Goal: Task Accomplishment & Management: Manage account settings

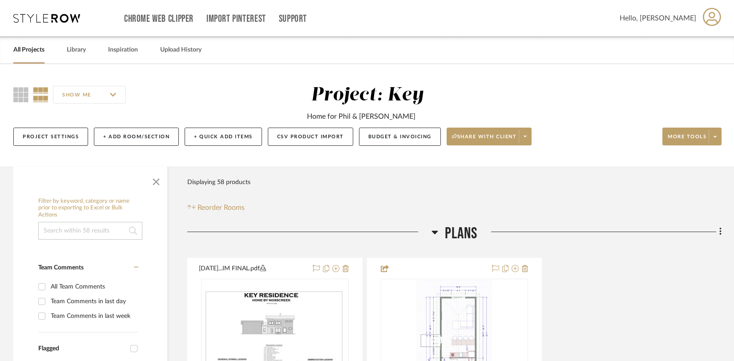
click at [64, 20] on icon at bounding box center [46, 18] width 67 height 9
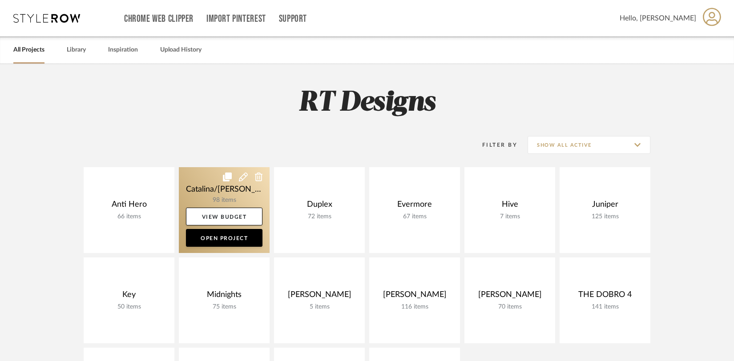
click at [243, 177] on icon at bounding box center [243, 177] width 9 height 9
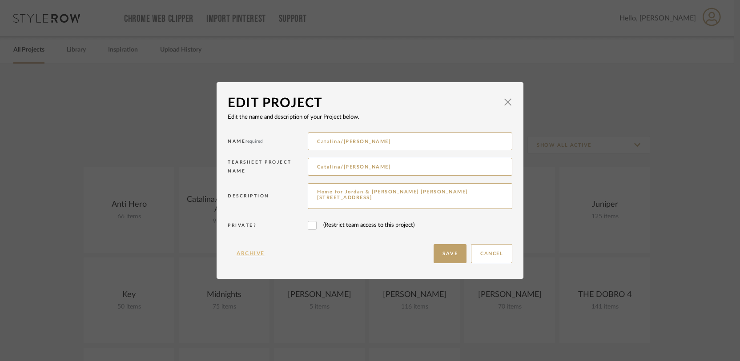
click at [249, 249] on button "Archive" at bounding box center [251, 253] width 46 height 19
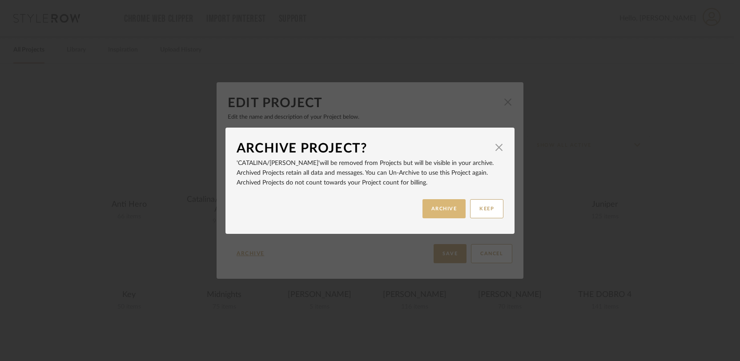
click at [449, 205] on button "ARCHIVE" at bounding box center [444, 208] width 44 height 19
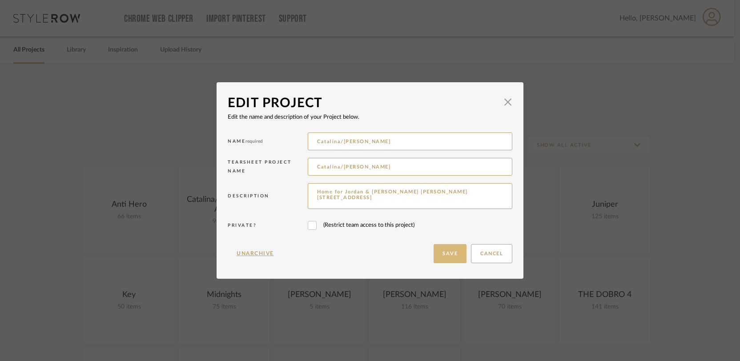
click at [448, 253] on button "Save" at bounding box center [450, 253] width 33 height 19
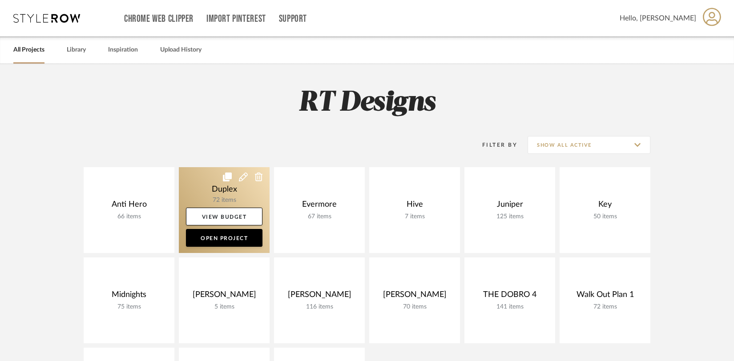
click at [241, 179] on icon at bounding box center [243, 177] width 9 height 9
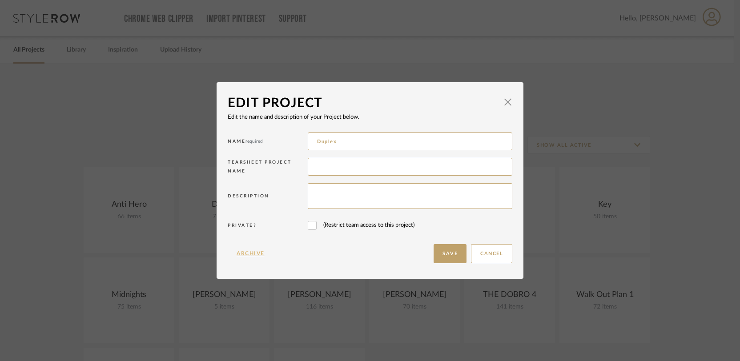
click at [246, 256] on button "Archive" at bounding box center [251, 253] width 46 height 19
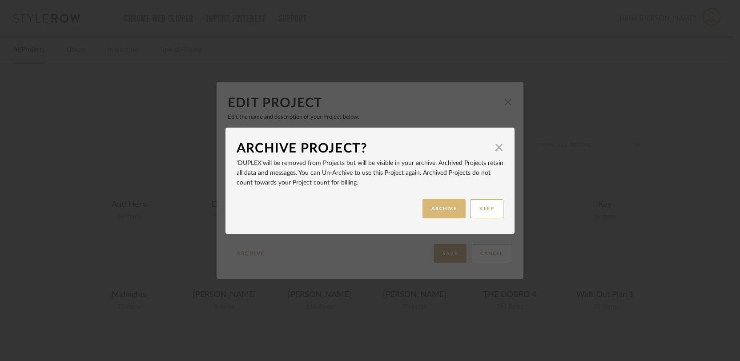
click at [444, 213] on button "ARCHIVE" at bounding box center [444, 208] width 44 height 19
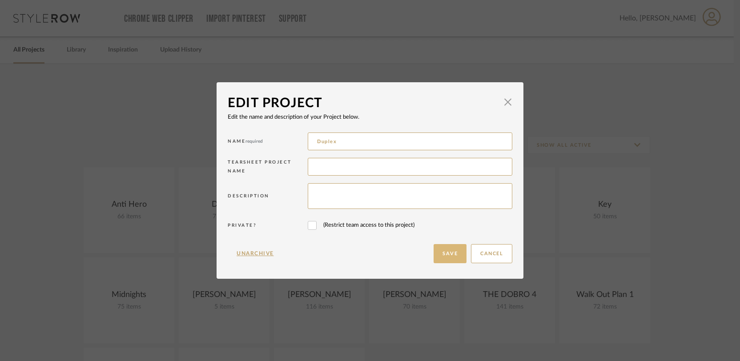
click at [446, 259] on button "Save" at bounding box center [450, 253] width 33 height 19
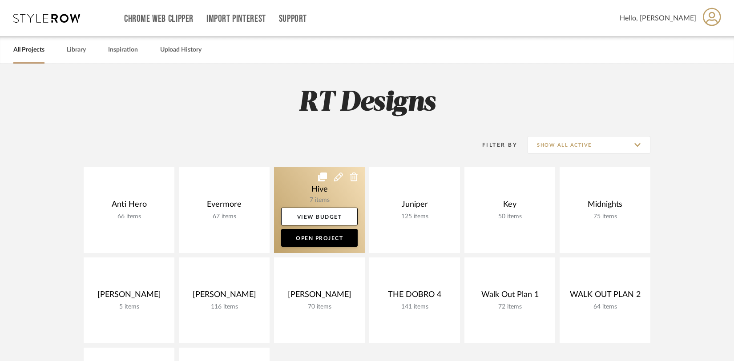
click at [339, 176] on icon at bounding box center [338, 177] width 9 height 9
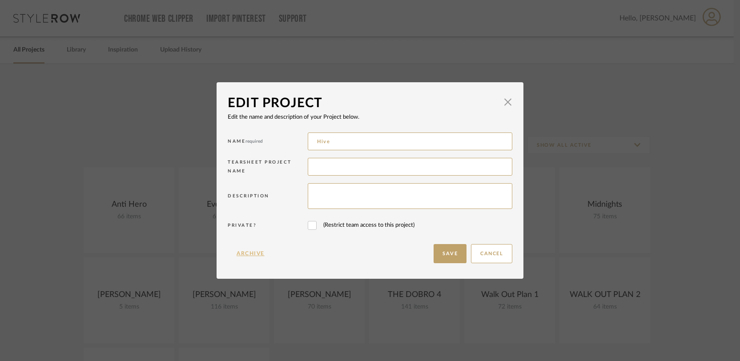
click at [237, 254] on button "Archive" at bounding box center [251, 253] width 46 height 19
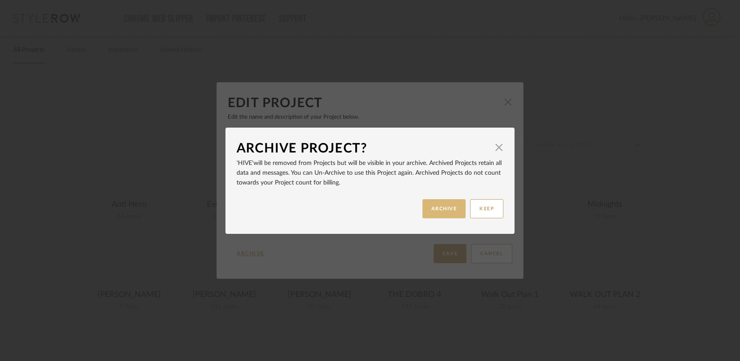
click at [447, 213] on button "ARCHIVE" at bounding box center [444, 208] width 44 height 19
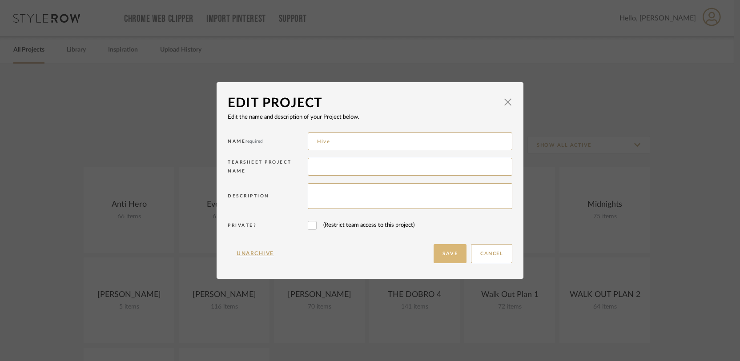
click at [453, 253] on button "Save" at bounding box center [450, 253] width 33 height 19
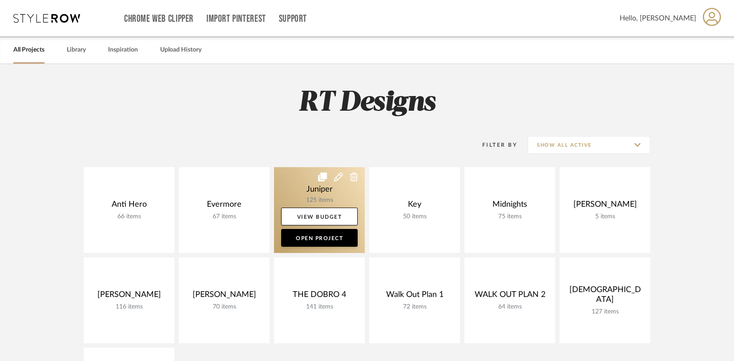
click at [340, 180] on icon at bounding box center [338, 177] width 9 height 9
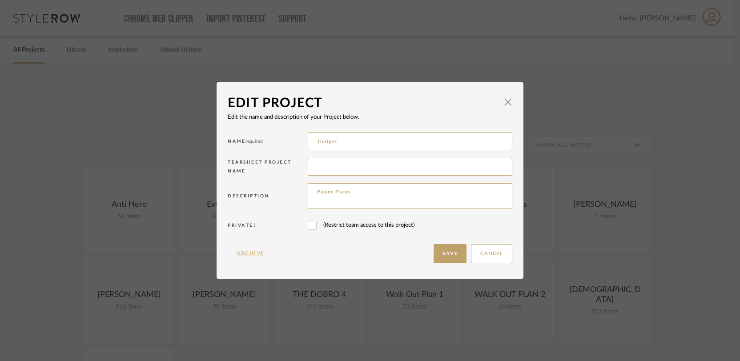
click at [247, 251] on button "Archive" at bounding box center [251, 253] width 46 height 19
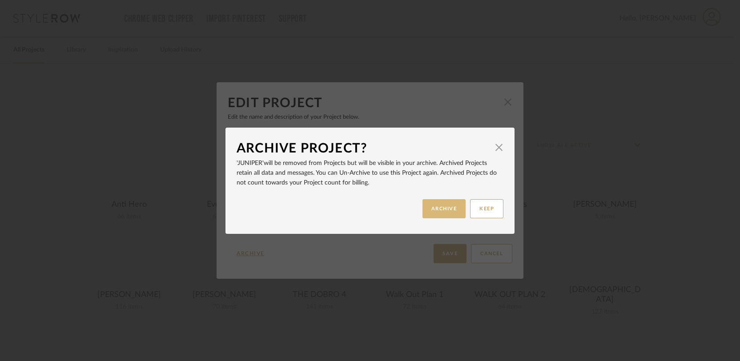
click at [443, 211] on button "ARCHIVE" at bounding box center [444, 208] width 44 height 19
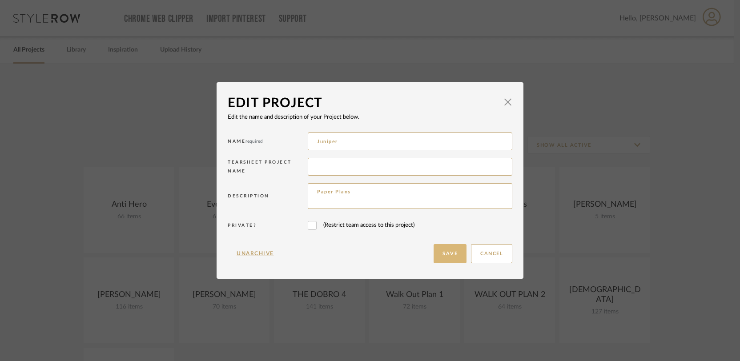
click at [450, 258] on button "Save" at bounding box center [450, 253] width 33 height 19
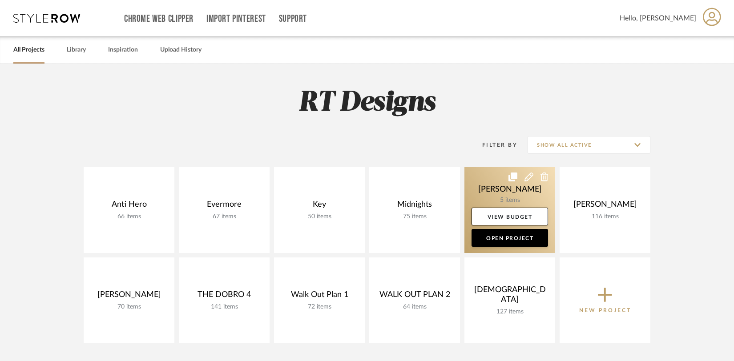
click at [527, 182] on link at bounding box center [509, 210] width 91 height 86
click at [529, 182] on link at bounding box center [509, 210] width 91 height 86
click at [527, 177] on icon at bounding box center [528, 177] width 9 height 9
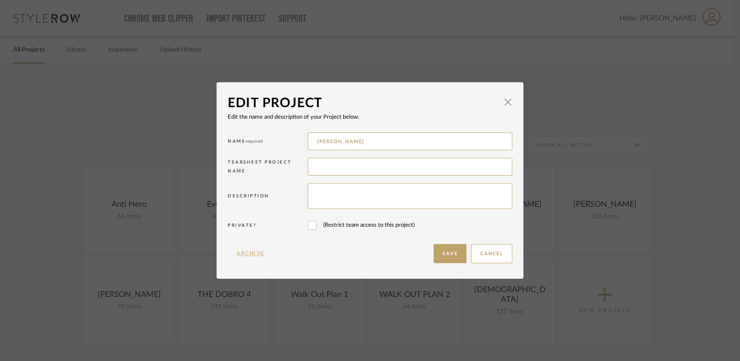
click at [254, 251] on button "Archive" at bounding box center [251, 253] width 46 height 19
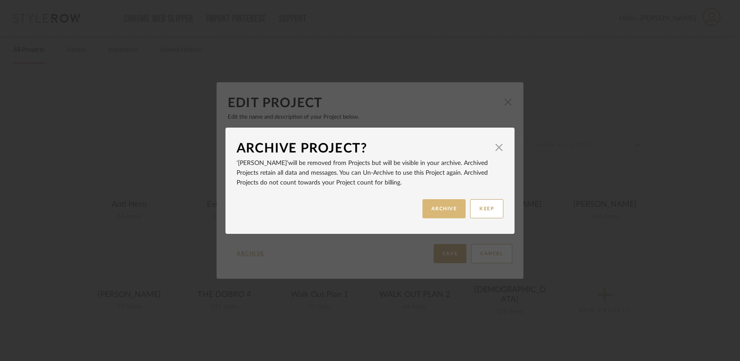
click at [447, 206] on button "ARCHIVE" at bounding box center [444, 208] width 44 height 19
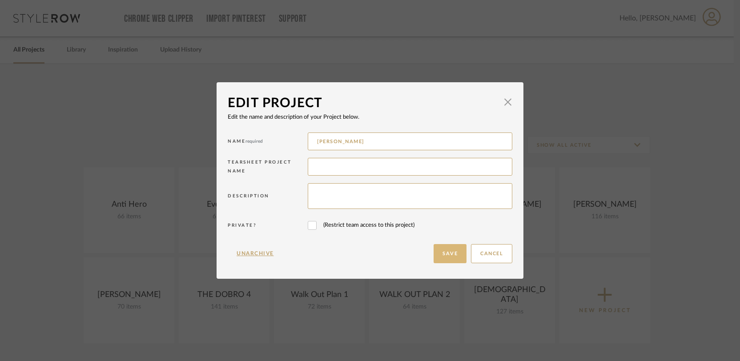
click at [438, 257] on button "Save" at bounding box center [450, 253] width 33 height 19
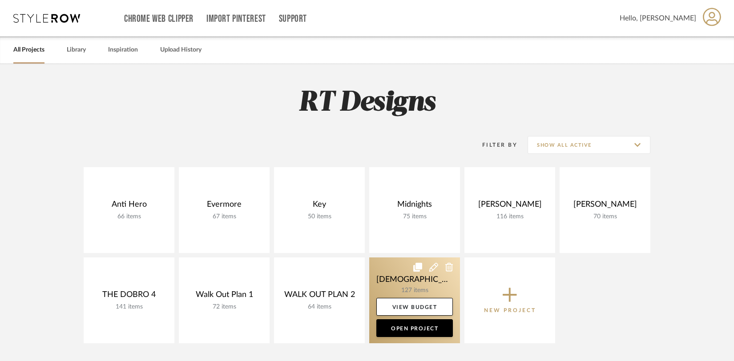
click at [434, 266] on icon at bounding box center [433, 267] width 9 height 9
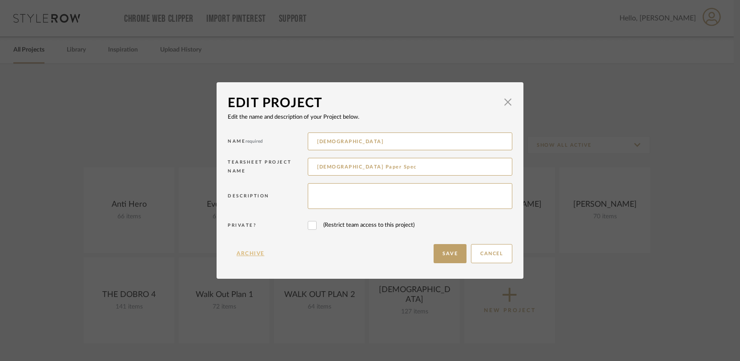
click at [249, 254] on button "Archive" at bounding box center [251, 253] width 46 height 19
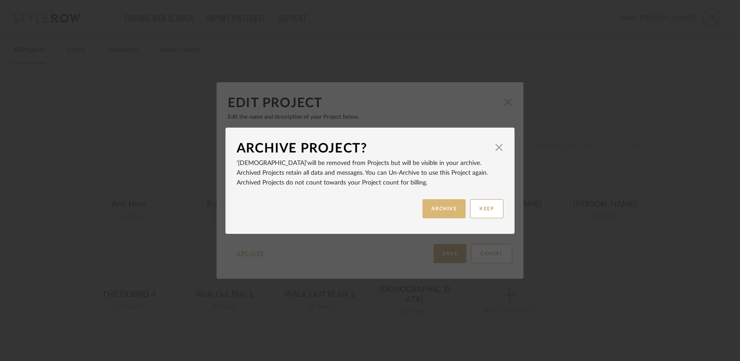
click at [448, 211] on button "ARCHIVE" at bounding box center [444, 208] width 44 height 19
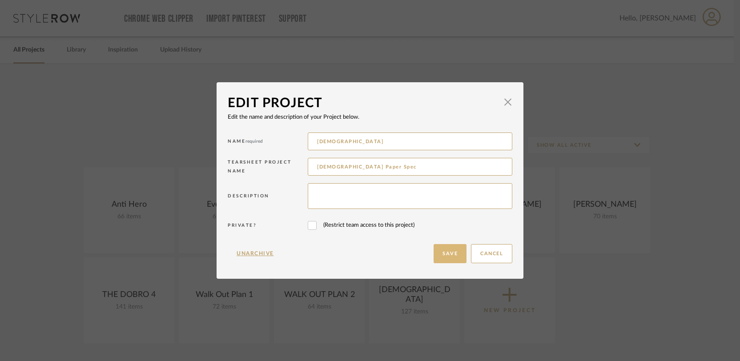
click at [451, 252] on button "Save" at bounding box center [450, 253] width 33 height 19
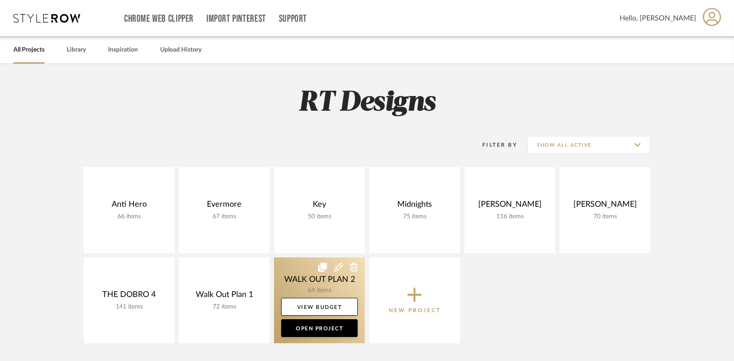
click at [338, 266] on icon at bounding box center [338, 267] width 9 height 9
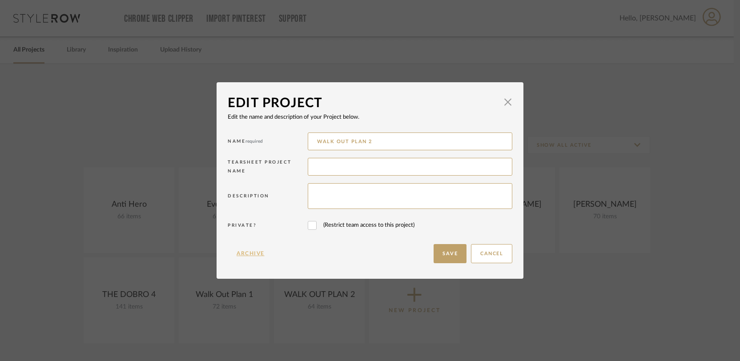
click at [255, 253] on button "Archive" at bounding box center [251, 253] width 46 height 19
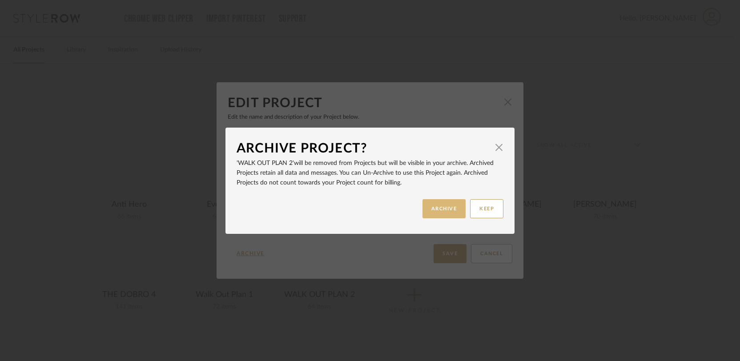
click at [440, 210] on button "ARCHIVE" at bounding box center [444, 208] width 44 height 19
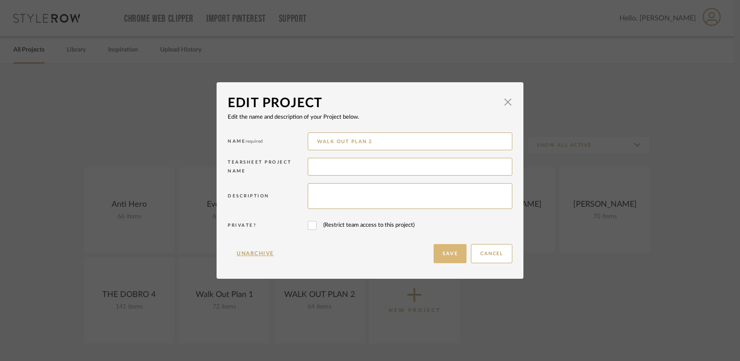
click at [436, 253] on button "Save" at bounding box center [450, 253] width 33 height 19
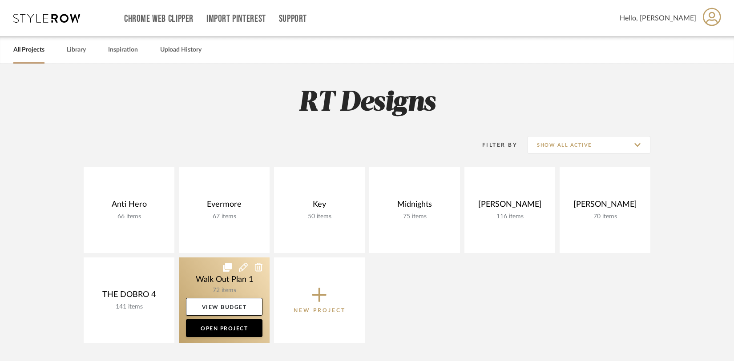
click at [245, 267] on icon at bounding box center [243, 267] width 9 height 9
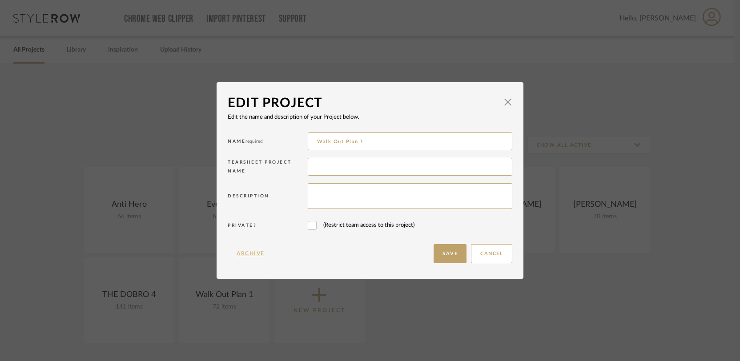
click at [242, 253] on button "Archive" at bounding box center [251, 253] width 46 height 19
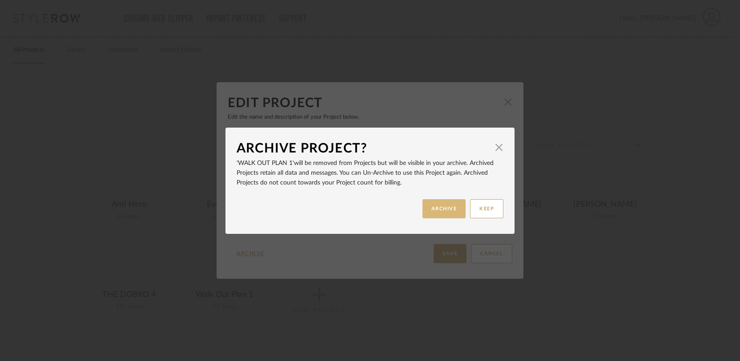
click at [431, 204] on button "ARCHIVE" at bounding box center [444, 208] width 44 height 19
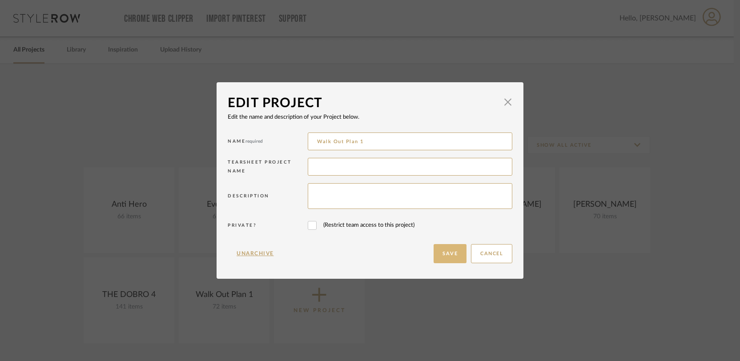
click at [448, 254] on button "Save" at bounding box center [450, 253] width 33 height 19
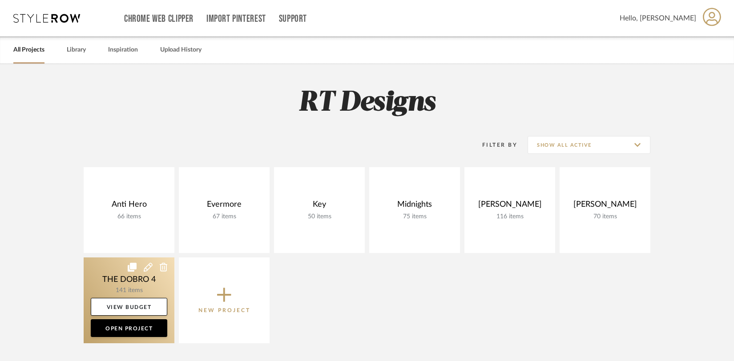
click at [145, 270] on icon at bounding box center [148, 267] width 9 height 9
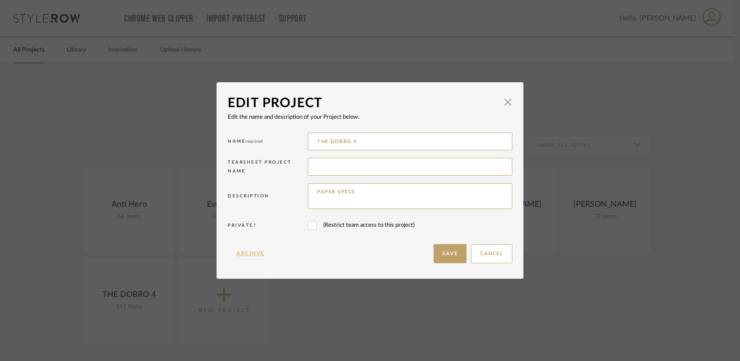
click at [255, 253] on button "Archive" at bounding box center [251, 253] width 46 height 19
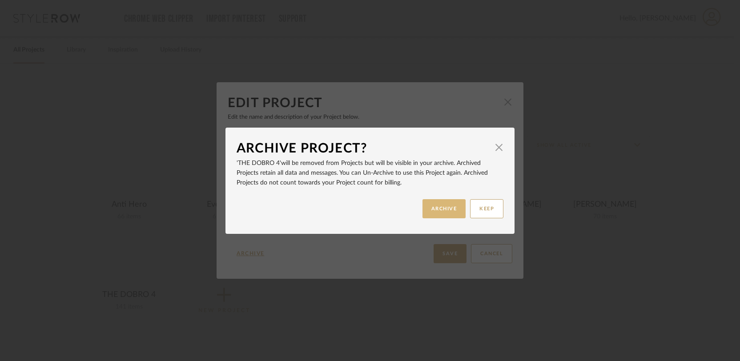
click at [443, 214] on button "ARCHIVE" at bounding box center [444, 208] width 44 height 19
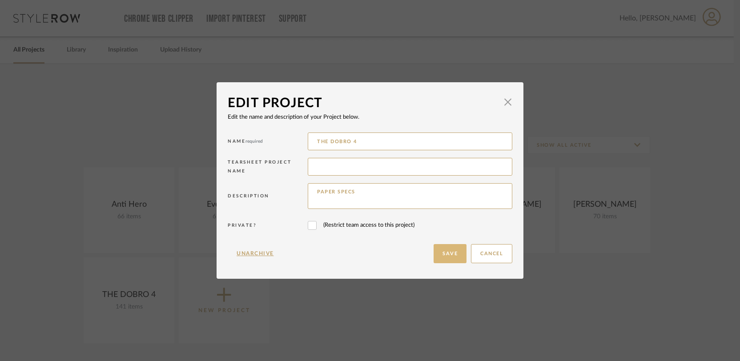
click at [451, 257] on button "Save" at bounding box center [450, 253] width 33 height 19
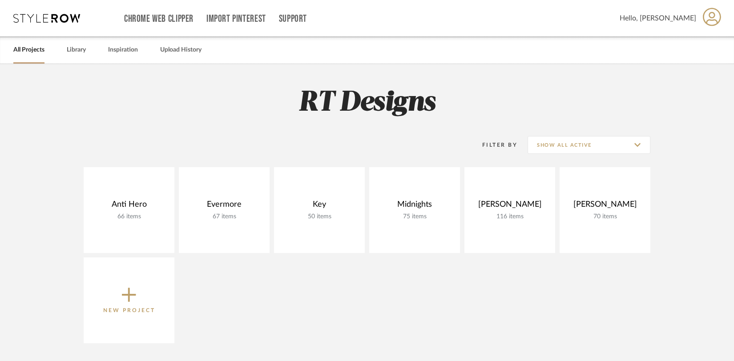
click at [145, 289] on span "New Project" at bounding box center [129, 300] width 52 height 29
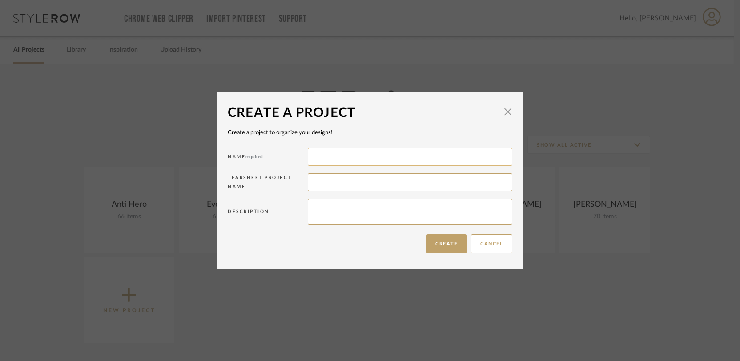
click at [336, 157] on input at bounding box center [410, 157] width 205 height 18
type input "[PERSON_NAME]"
click at [381, 218] on textarea at bounding box center [410, 212] width 205 height 26
click at [451, 249] on button "Create" at bounding box center [446, 243] width 40 height 19
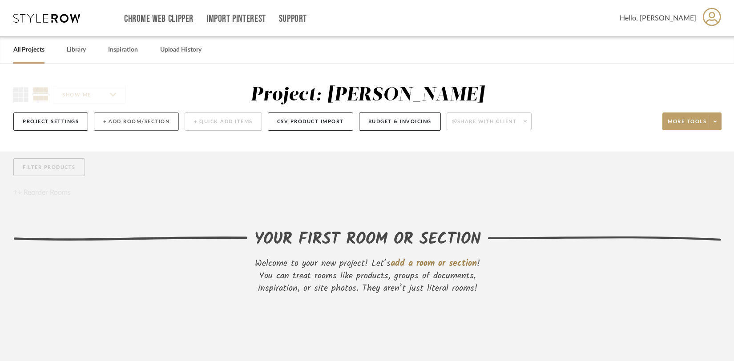
click at [130, 122] on button "+ Add Room/Section" at bounding box center [136, 122] width 85 height 18
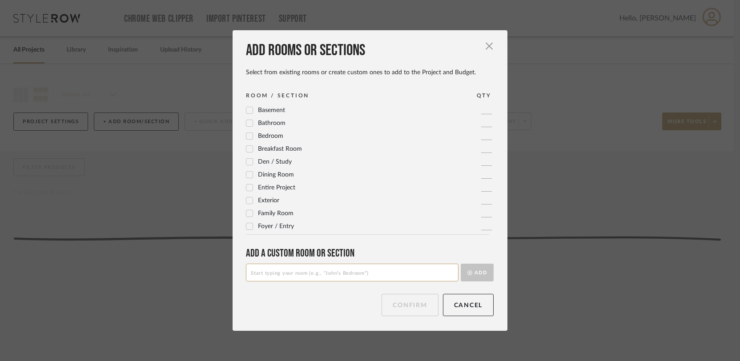
click at [286, 277] on input at bounding box center [352, 273] width 213 height 18
type input "Plans"
click at [461, 264] on button "Add" at bounding box center [477, 273] width 33 height 18
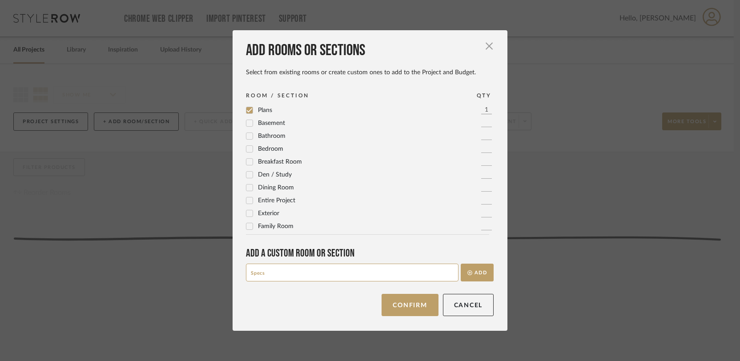
type input "Specs"
click at [461, 264] on button "Add" at bounding box center [477, 273] width 33 height 18
type input "Bathroom"
click at [461, 264] on button "Add" at bounding box center [477, 273] width 33 height 18
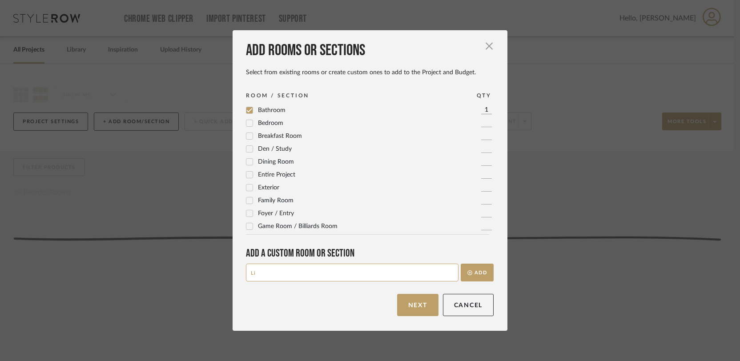
type input "L"
type input "Bedroom"
click at [461, 264] on button "Add" at bounding box center [477, 273] width 33 height 18
type input "Interior Selections"
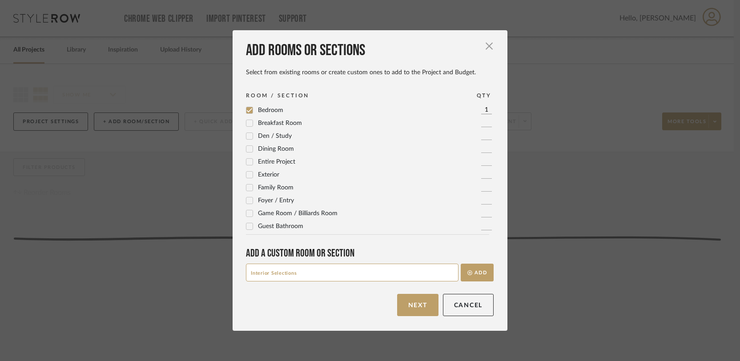
click at [461, 264] on button "Add" at bounding box center [477, 273] width 33 height 18
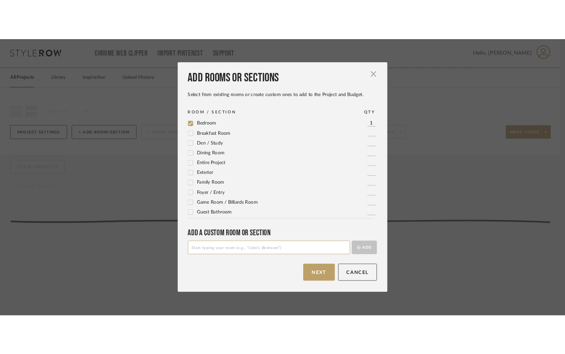
scroll to position [0, 0]
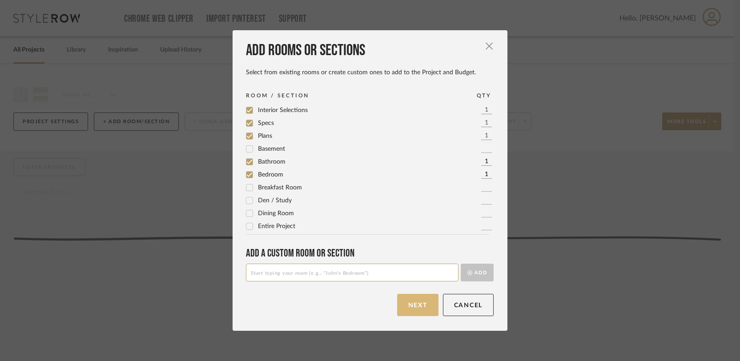
click at [430, 302] on button "Next" at bounding box center [417, 305] width 41 height 22
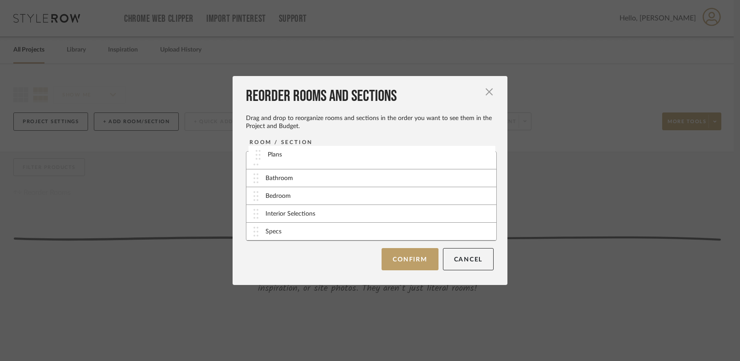
drag, startPoint x: 270, startPoint y: 212, endPoint x: 275, endPoint y: 145, distance: 67.0
drag, startPoint x: 269, startPoint y: 237, endPoint x: 273, endPoint y: 173, distance: 64.2
drag, startPoint x: 306, startPoint y: 232, endPoint x: 302, endPoint y: 192, distance: 40.2
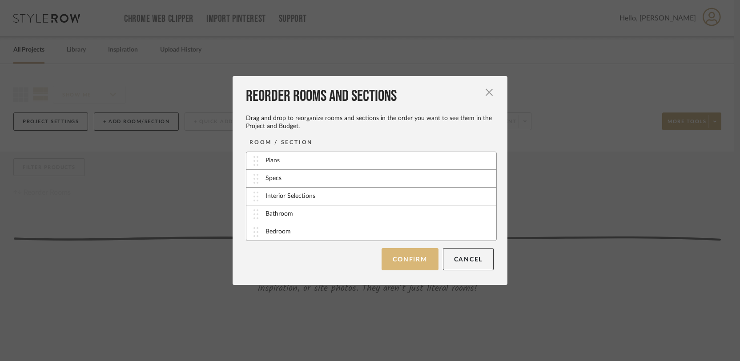
click at [394, 256] on button "Confirm" at bounding box center [410, 259] width 56 height 22
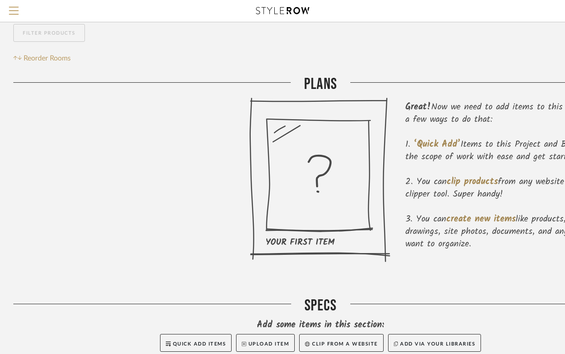
scroll to position [126, 0]
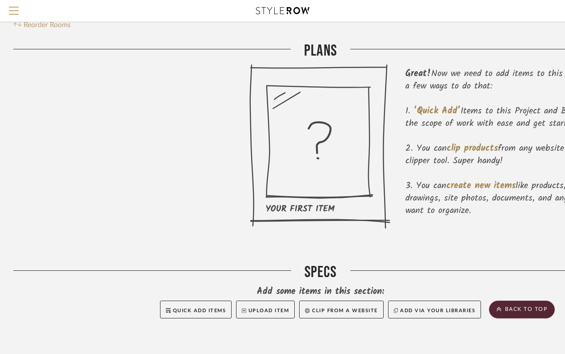
click at [515, 189] on span "create new items" at bounding box center [481, 186] width 69 height 14
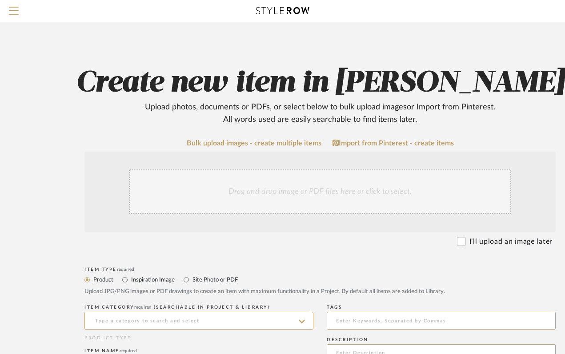
click at [215, 279] on label "Site Photo or PDF" at bounding box center [215, 280] width 46 height 10
click at [192, 279] on input "Site Photo or PDF" at bounding box center [186, 279] width 11 height 11
radio input "true"
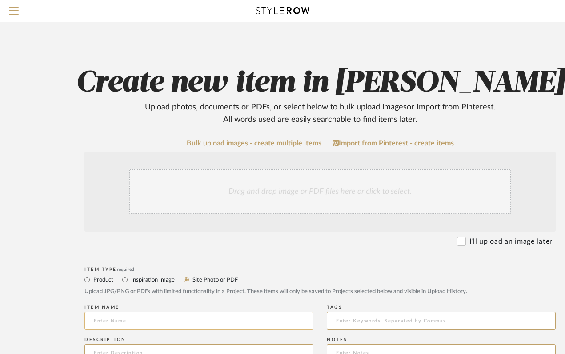
click at [195, 318] on input at bounding box center [198, 321] width 229 height 18
type input "Measurements"
click at [295, 198] on div "Drag and drop image or PDF files here or click to select." at bounding box center [320, 191] width 382 height 44
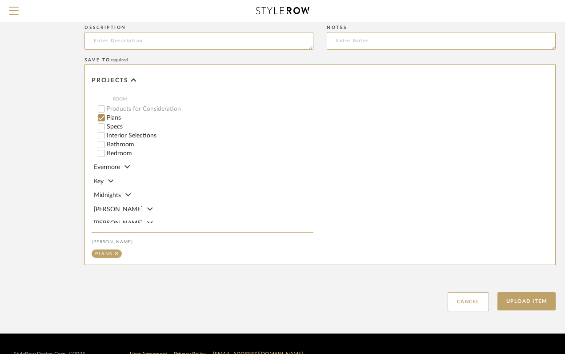
scroll to position [427, 0]
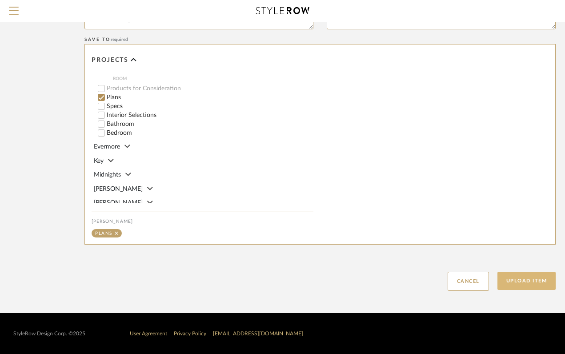
click at [521, 282] on button "Upload Item" at bounding box center [527, 281] width 59 height 18
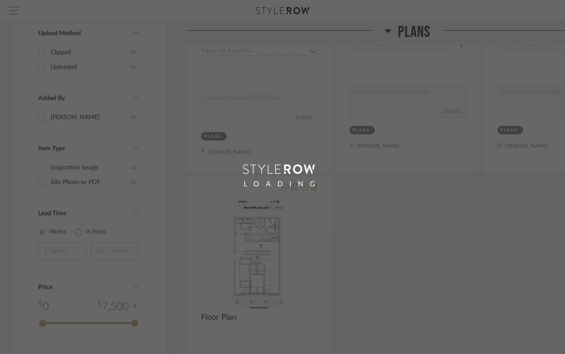
scroll to position [449, 0]
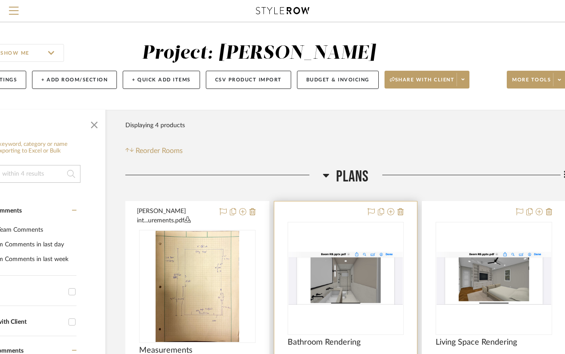
scroll to position [0, 75]
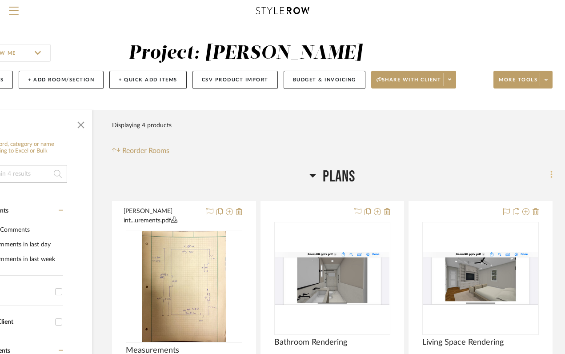
click at [551, 174] on icon at bounding box center [552, 175] width 3 height 10
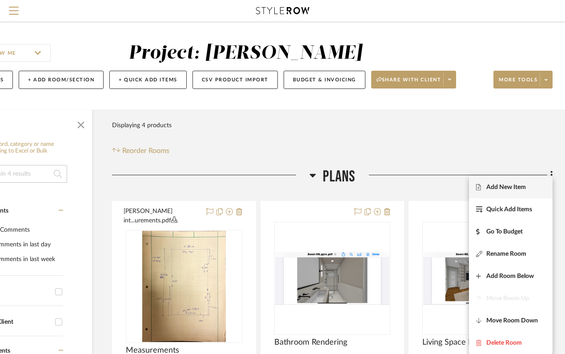
click at [530, 187] on span "Add New Item" at bounding box center [510, 188] width 69 height 8
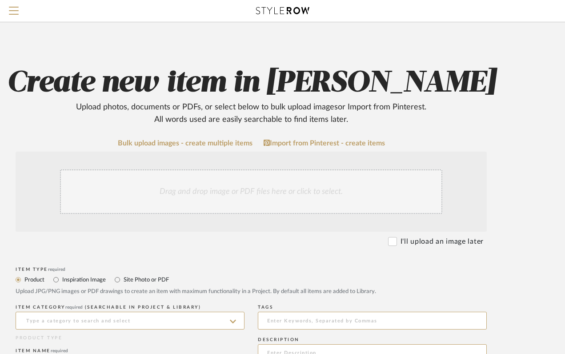
click at [231, 197] on div "Drag and drop image or PDF files here or click to select." at bounding box center [251, 191] width 382 height 44
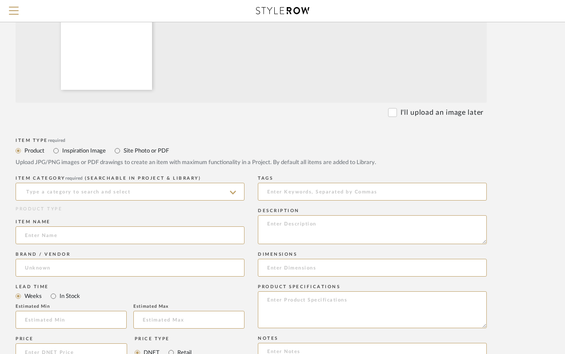
scroll to position [224, 69]
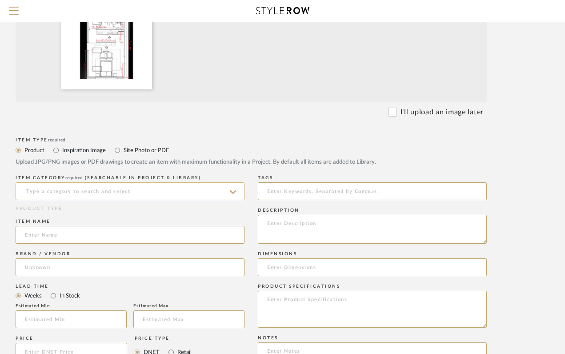
click at [157, 184] on input at bounding box center [130, 191] width 229 height 18
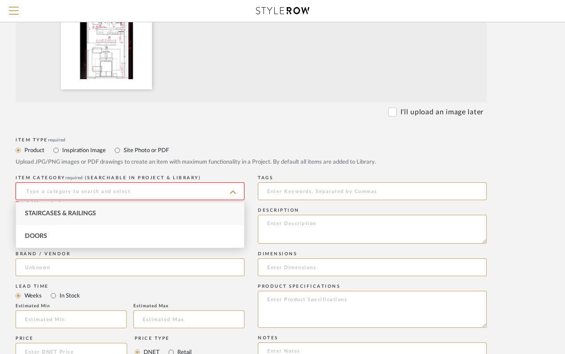
click at [139, 153] on label "Site Photo or PDF" at bounding box center [146, 150] width 46 height 10
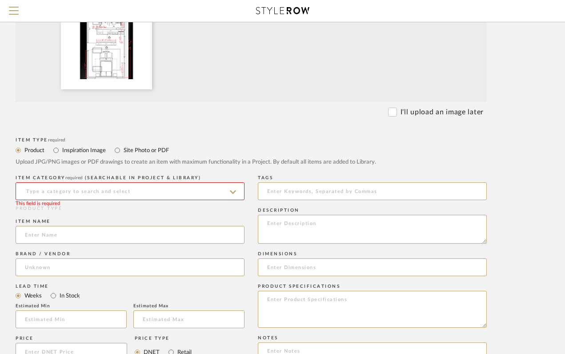
click at [137, 151] on label "Site Photo or PDF" at bounding box center [146, 150] width 46 height 10
click at [123, 151] on input "Site Photo or PDF" at bounding box center [117, 150] width 11 height 11
radio input "true"
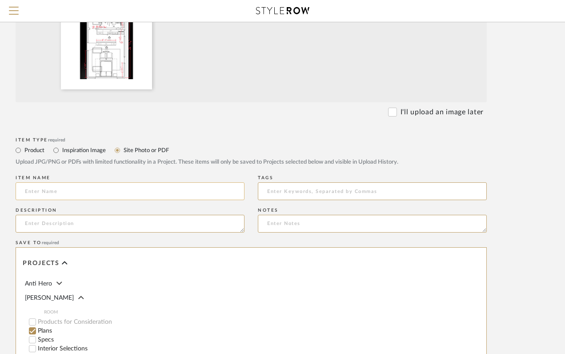
click at [113, 196] on input at bounding box center [130, 191] width 229 height 18
type input "Interior Measurements"
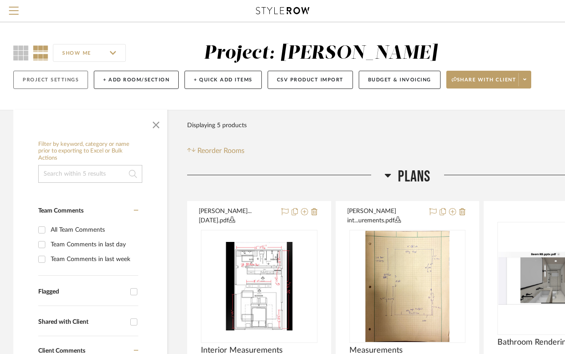
click at [66, 80] on button "Project Settings" at bounding box center [50, 80] width 75 height 18
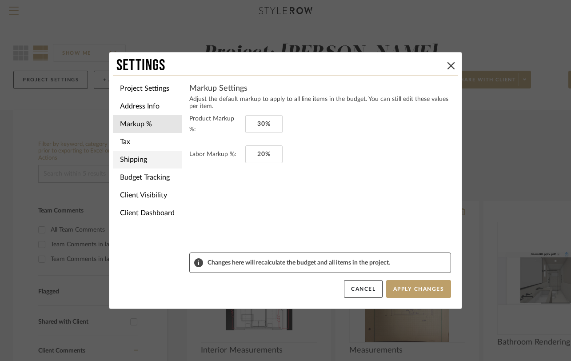
click at [133, 162] on li "Shipping" at bounding box center [147, 160] width 69 height 18
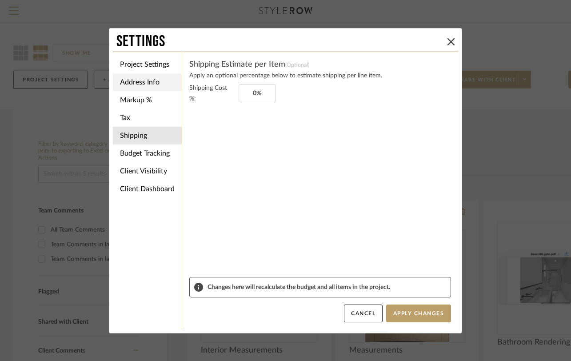
click at [137, 80] on li "Address Info" at bounding box center [147, 82] width 69 height 18
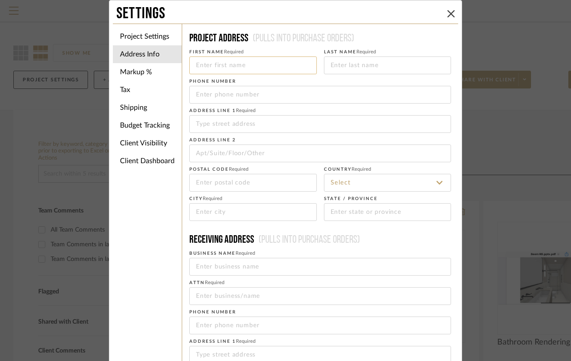
click at [214, 64] on input at bounding box center [253, 65] width 128 height 18
type input "[PERSON_NAME]"
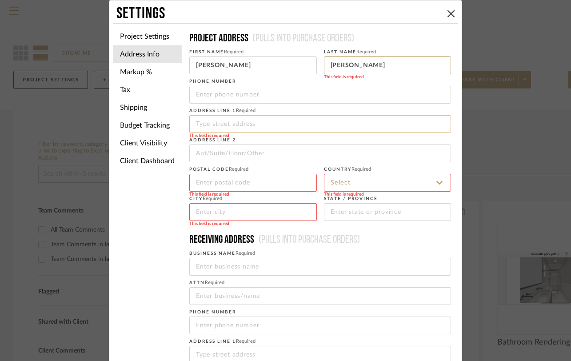
type input "[PERSON_NAME]"
click at [205, 129] on input at bounding box center [320, 124] width 262 height 18
paste input "jYtdj5677!"
type input "j"
type input "[STREET_ADDRESS]"
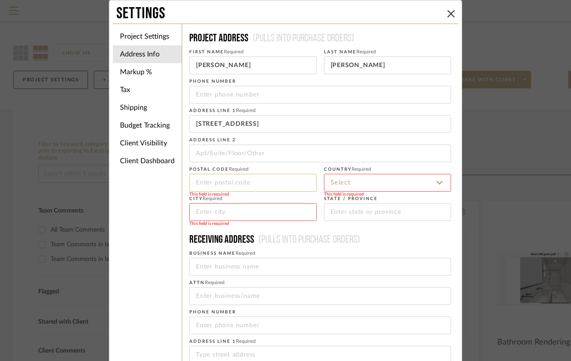
click at [276, 190] on input at bounding box center [253, 183] width 128 height 18
type input "S"
click at [384, 173] on fieldset "Country Required This field is required" at bounding box center [388, 177] width 128 height 28
click at [383, 177] on input at bounding box center [388, 183] width 128 height 18
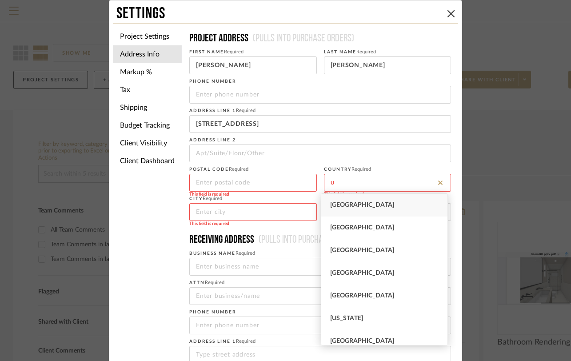
type input "[GEOGRAPHIC_DATA]"
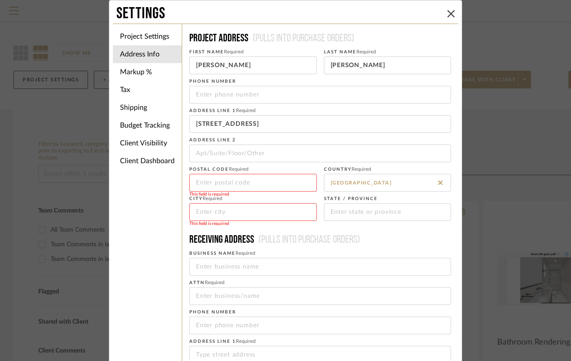
click at [260, 223] on div "This field is required" at bounding box center [253, 223] width 128 height 5
click at [272, 210] on input at bounding box center [253, 212] width 128 height 18
type input "Six Mile"
type input "SC"
click at [244, 177] on input at bounding box center [253, 183] width 128 height 18
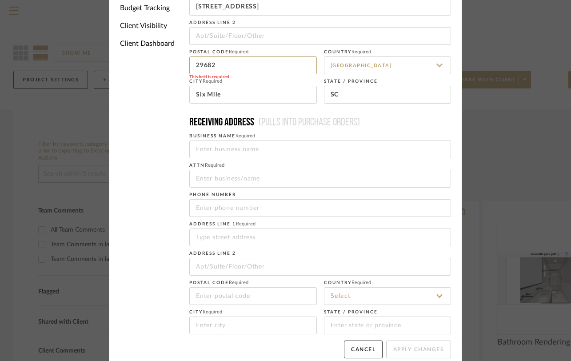
scroll to position [126, 0]
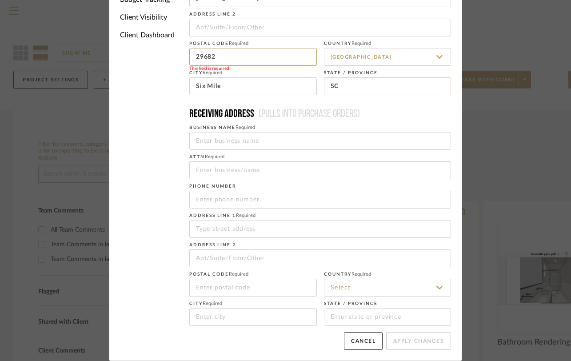
type input "29682"
click at [316, 111] on span "(Pulls into purchase orders)" at bounding box center [307, 114] width 106 height 11
click at [284, 143] on input at bounding box center [320, 141] width 262 height 18
type input "Alair Homes"
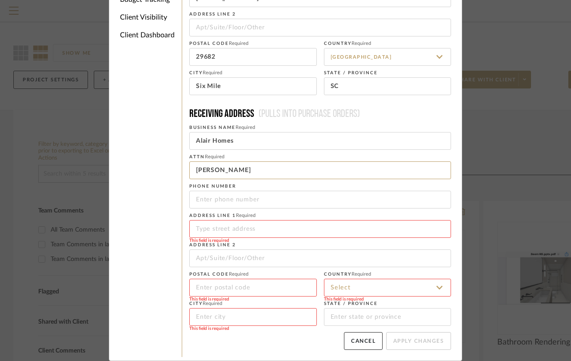
paste input "[PHONE_NUMBER]"
type input "[PERSON_NAME]"
click at [281, 202] on input "tel" at bounding box center [320, 200] width 262 height 18
paste input "[PHONE_NUMBER]"
type input "[PHONE_NUMBER]"
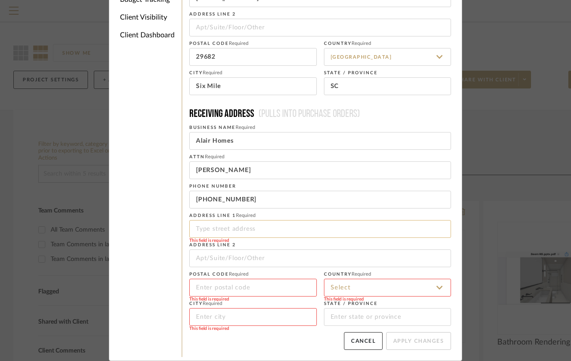
click at [257, 225] on input at bounding box center [320, 229] width 262 height 18
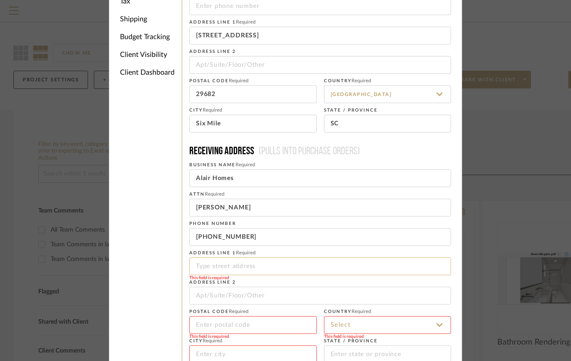
scroll to position [86, 0]
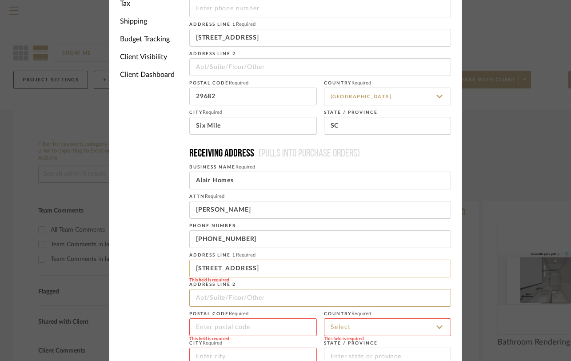
type input "[STREET_ADDRESS]"
type input "29682"
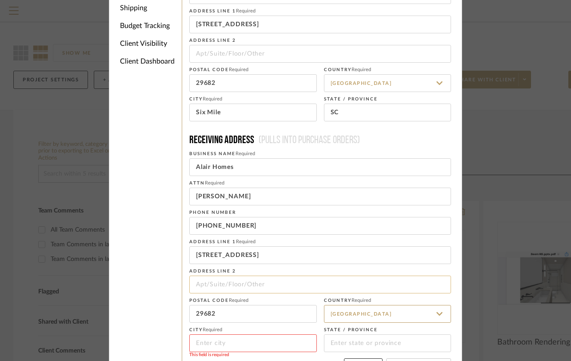
scroll to position [126, 0]
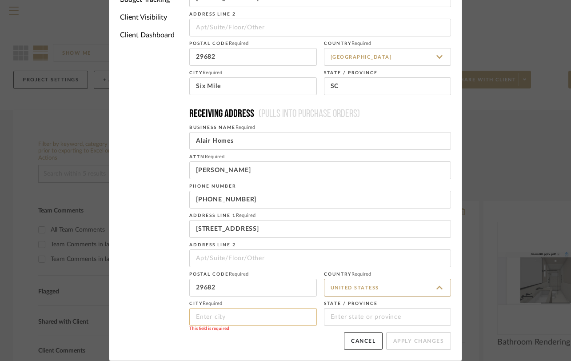
type input "[GEOGRAPHIC_DATA]"
type input "Six Mile"
type input "SC"
click at [400, 343] on button "Apply Changes" at bounding box center [418, 341] width 65 height 18
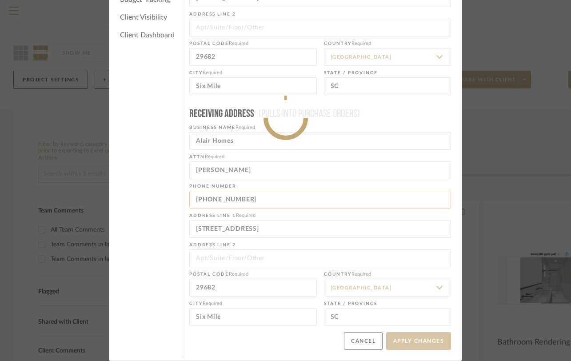
type input "[PHONE_NUMBER]"
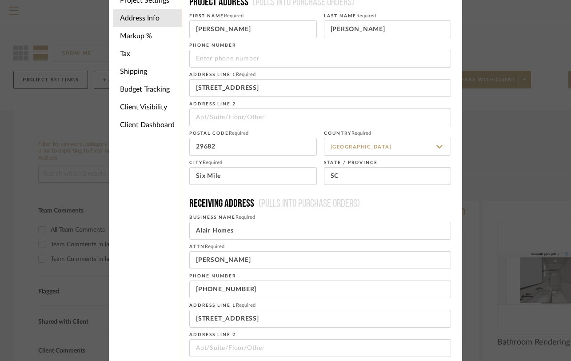
scroll to position [0, 0]
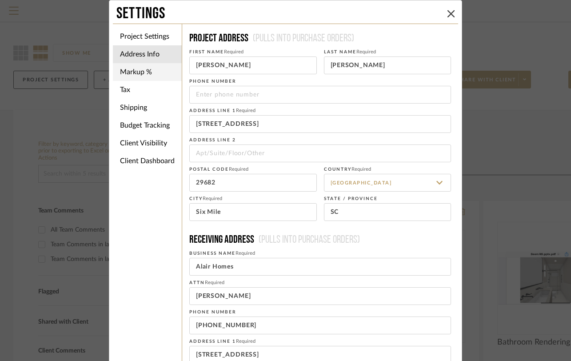
click at [143, 70] on li "Markup %" at bounding box center [147, 72] width 69 height 18
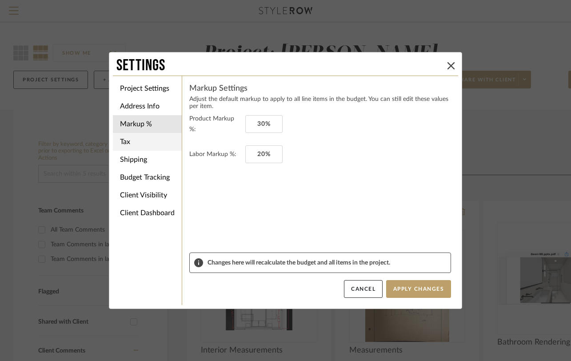
click at [139, 145] on li "Tax" at bounding box center [147, 142] width 69 height 18
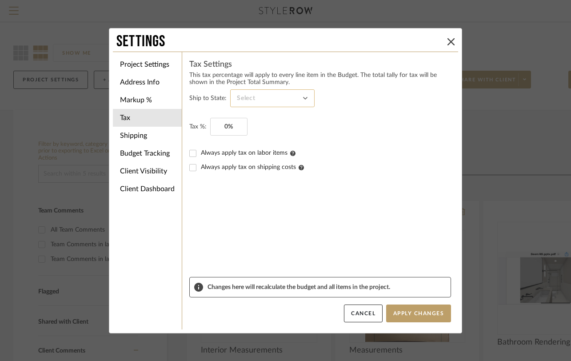
click at [305, 97] on input at bounding box center [272, 98] width 84 height 18
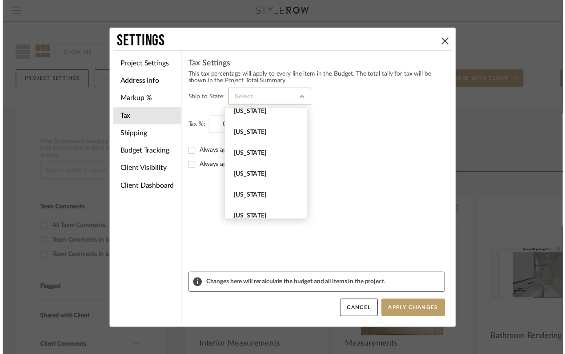
scroll to position [849, 0]
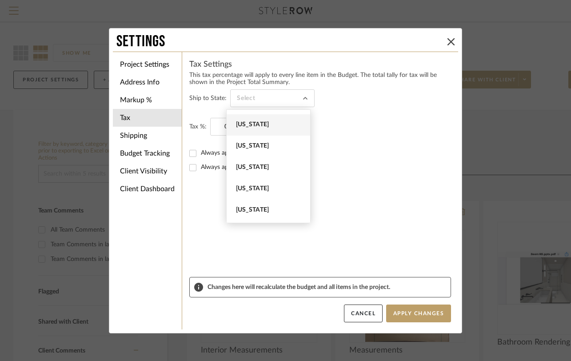
click at [285, 125] on span "[US_STATE]" at bounding box center [269, 125] width 67 height 8
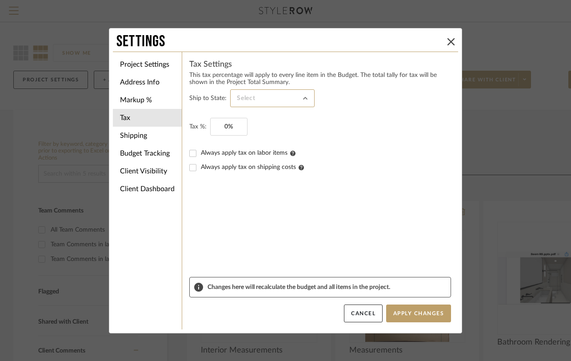
type input "[US_STATE]"
click at [221, 169] on span "Always apply tax on shipping costs" at bounding box center [252, 167] width 103 height 6
click at [200, 169] on input "Always apply tax on shipping costs" at bounding box center [193, 168] width 14 height 14
click at [201, 168] on span "Always apply tax on shipping costs" at bounding box center [252, 167] width 103 height 6
click at [199, 168] on input "Always apply tax on shipping costs" at bounding box center [193, 168] width 14 height 14
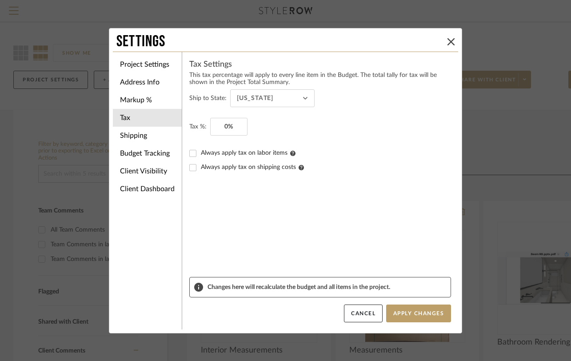
checkbox input "false"
click at [140, 129] on li "Shipping" at bounding box center [147, 136] width 69 height 18
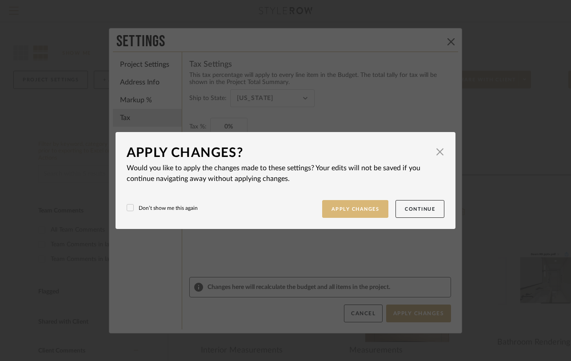
click at [361, 211] on button "Apply Changes" at bounding box center [355, 209] width 67 height 18
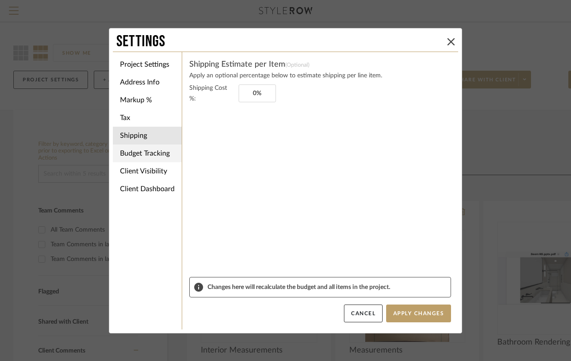
click at [154, 156] on li "Budget Tracking" at bounding box center [147, 154] width 69 height 18
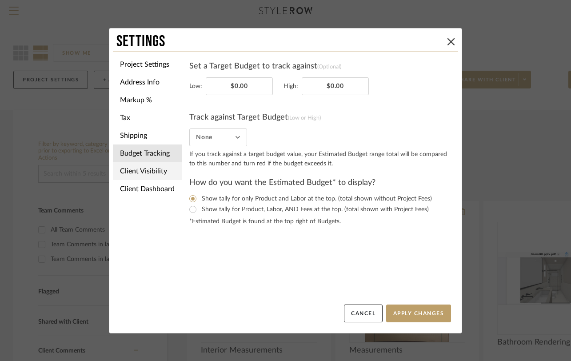
click at [153, 170] on li "Client Visibility" at bounding box center [147, 171] width 69 height 18
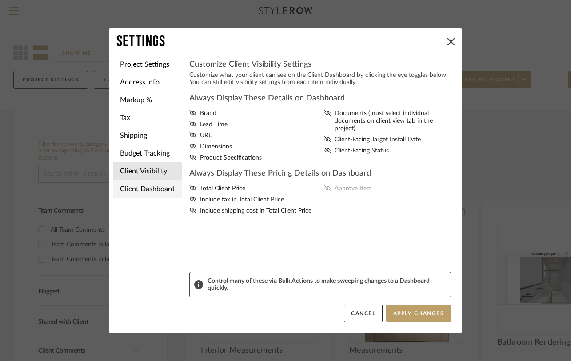
click at [149, 188] on li "Client Dashboard" at bounding box center [147, 189] width 69 height 18
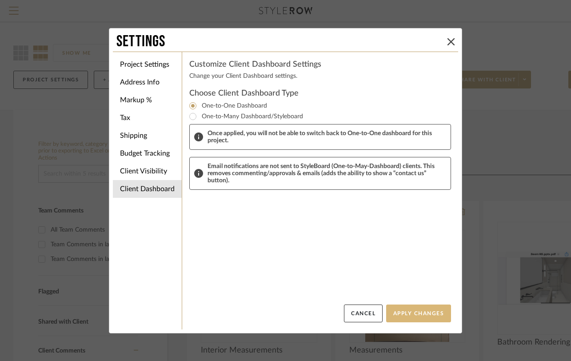
click at [418, 312] on button "Apply Changes" at bounding box center [418, 314] width 65 height 18
click at [415, 312] on button "Apply Changes" at bounding box center [418, 314] width 65 height 18
click at [449, 40] on icon at bounding box center [451, 41] width 7 height 7
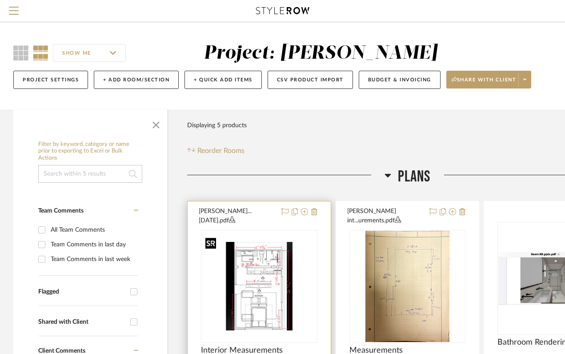
click at [276, 278] on img "0" at bounding box center [259, 286] width 115 height 89
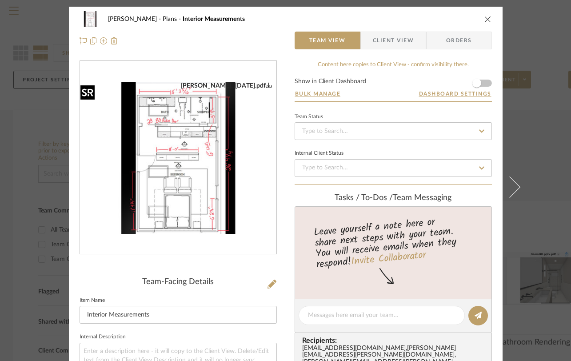
click at [204, 169] on img "0" at bounding box center [178, 158] width 197 height 152
click at [486, 15] on button "close" at bounding box center [488, 19] width 8 height 8
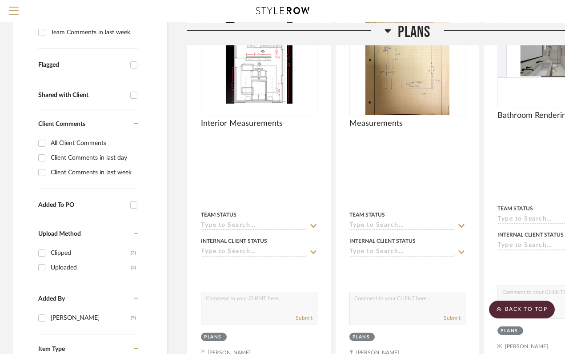
scroll to position [213, 0]
